Goal: Task Accomplishment & Management: Manage account settings

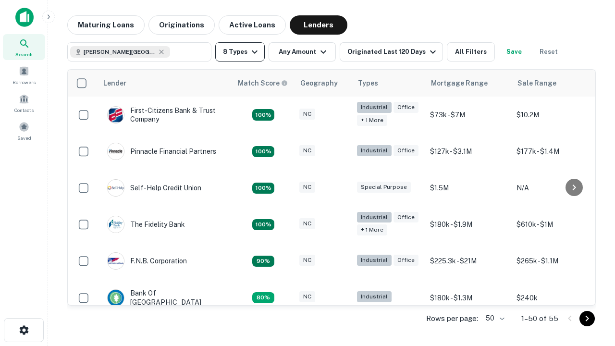
click at [240, 52] on button "8 Types" at bounding box center [240, 51] width 50 height 19
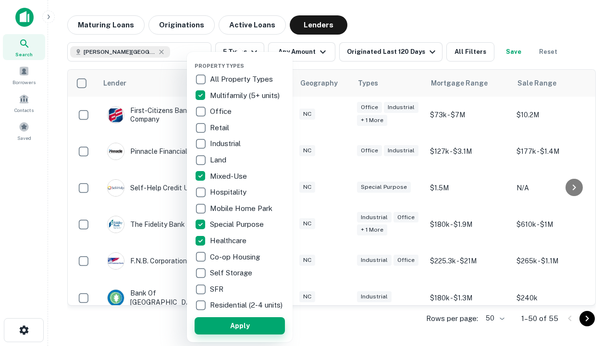
click at [240, 325] on button "Apply" at bounding box center [240, 325] width 90 height 17
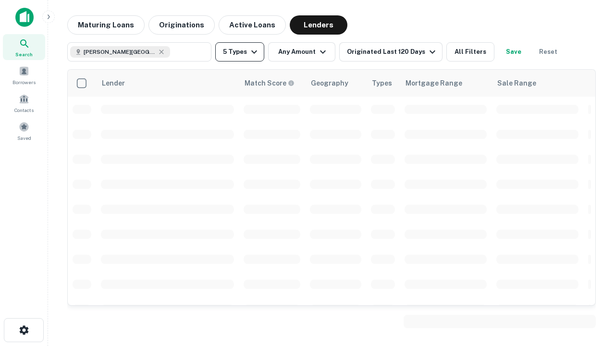
click at [240, 52] on button "5 Types" at bounding box center [239, 51] width 49 height 19
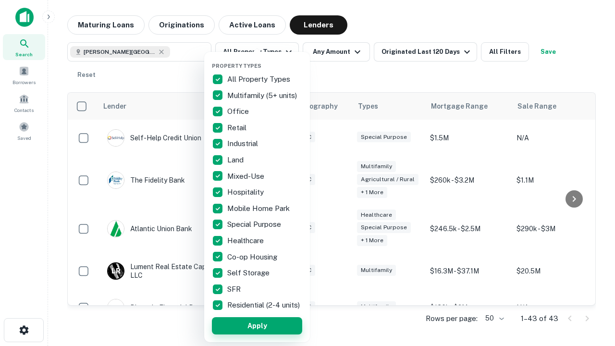
click at [257, 325] on button "Apply" at bounding box center [257, 325] width 90 height 17
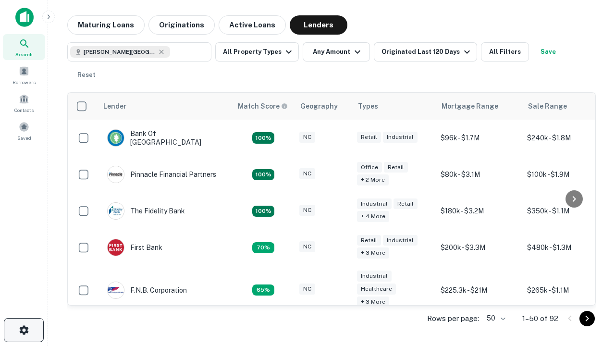
click at [24, 330] on icon "button" at bounding box center [24, 330] width 12 height 12
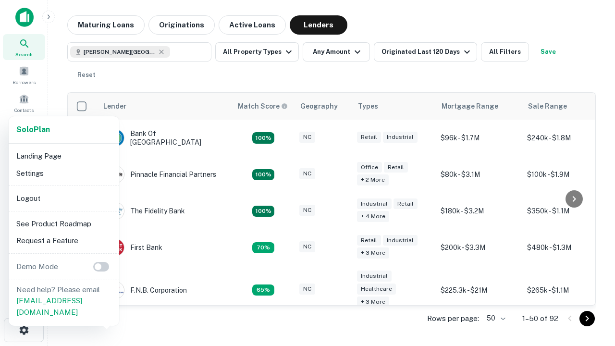
click at [63, 198] on li "Logout" at bounding box center [63, 198] width 103 height 17
